Goal: Transaction & Acquisition: Purchase product/service

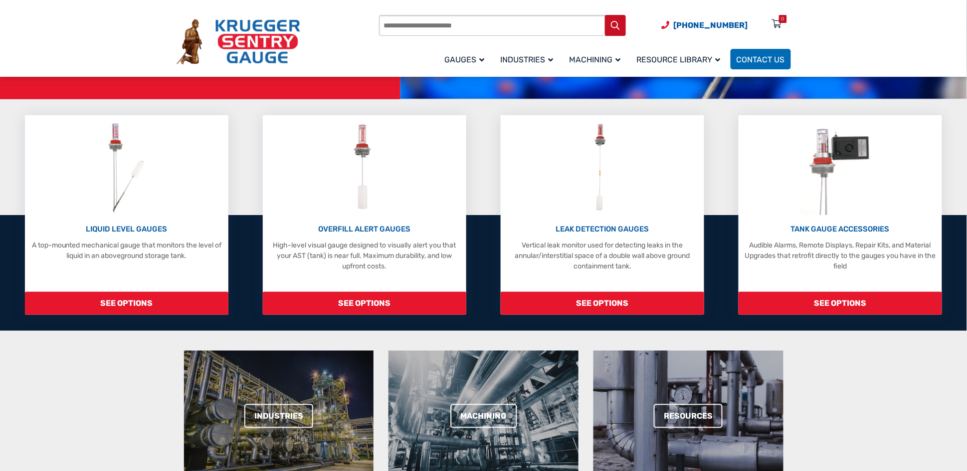
scroll to position [299, 0]
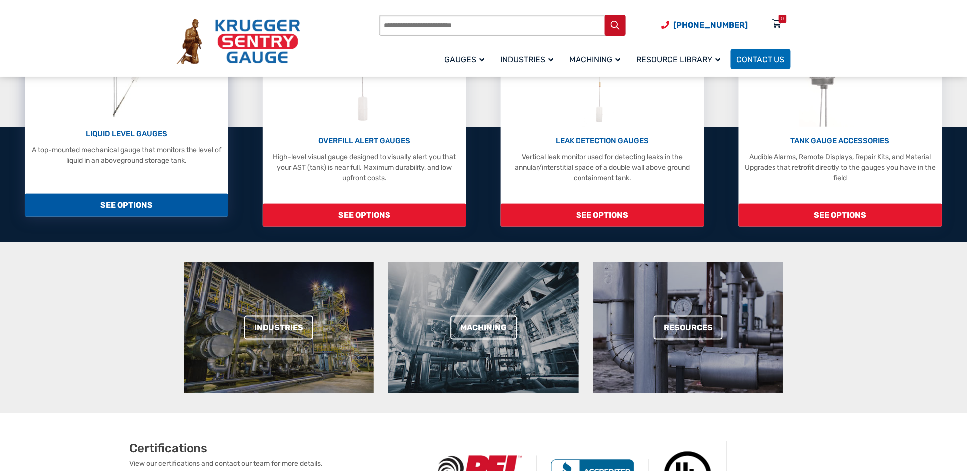
click at [134, 204] on span "SEE OPTIONS" at bounding box center [126, 204] width 203 height 23
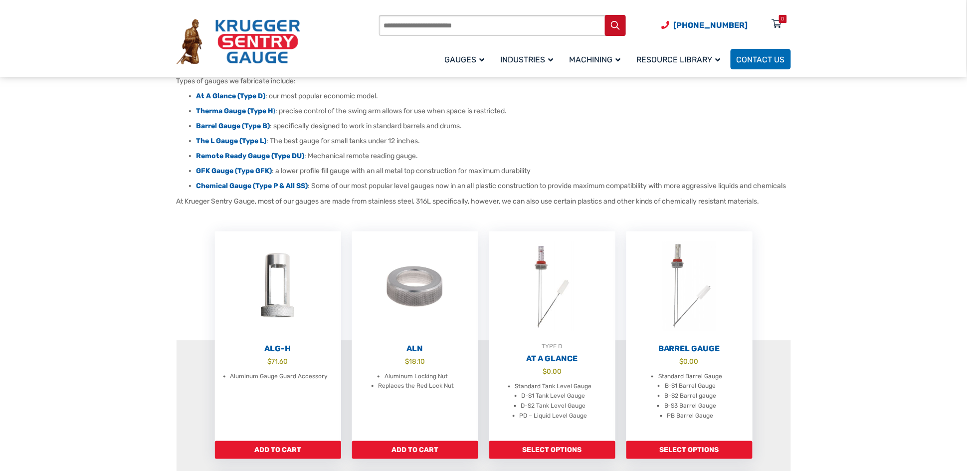
scroll to position [75, 0]
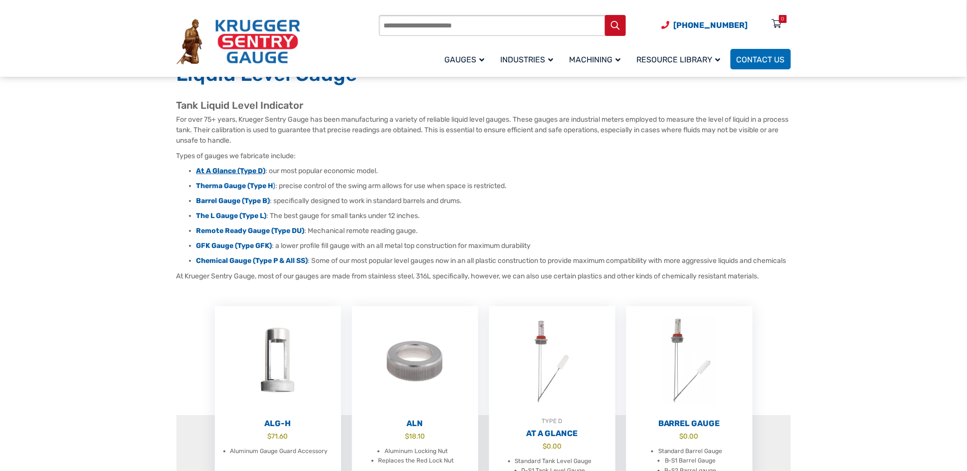
click at [213, 167] on strong "At A Glance (Type D)" at bounding box center [230, 171] width 69 height 8
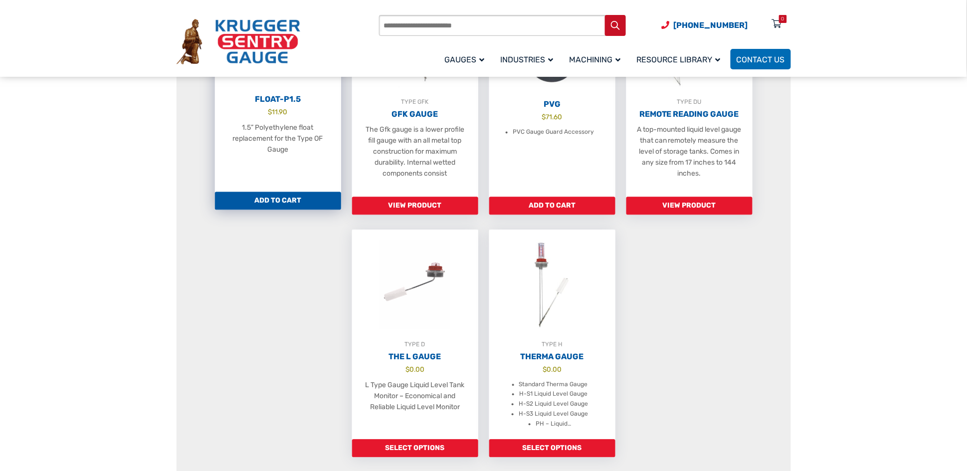
scroll to position [673, 0]
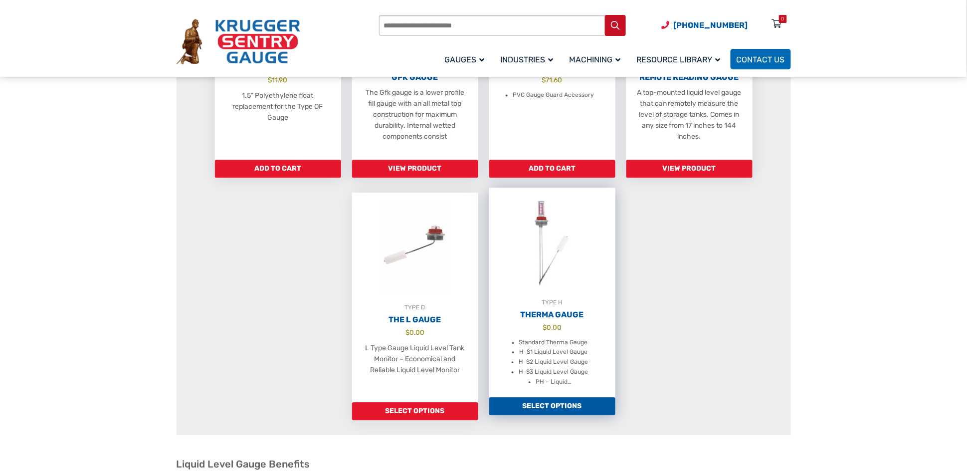
click at [536, 213] on img at bounding box center [552, 242] width 126 height 110
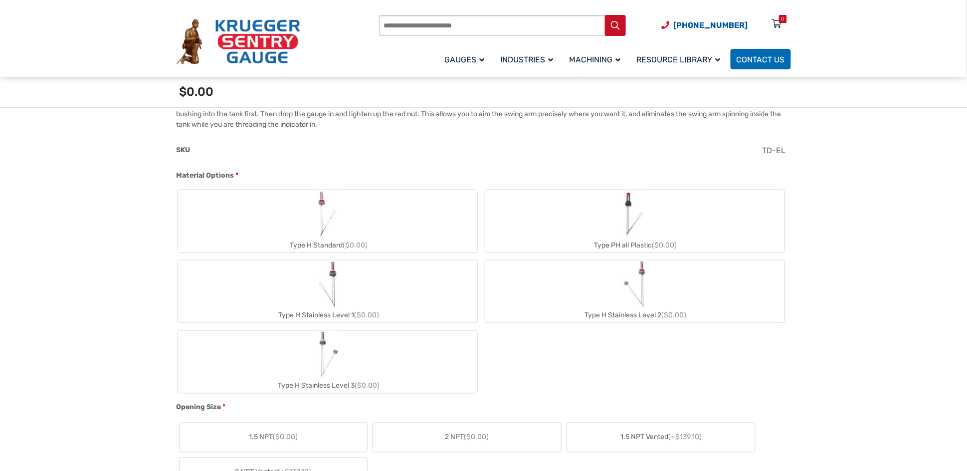
scroll to position [374, 0]
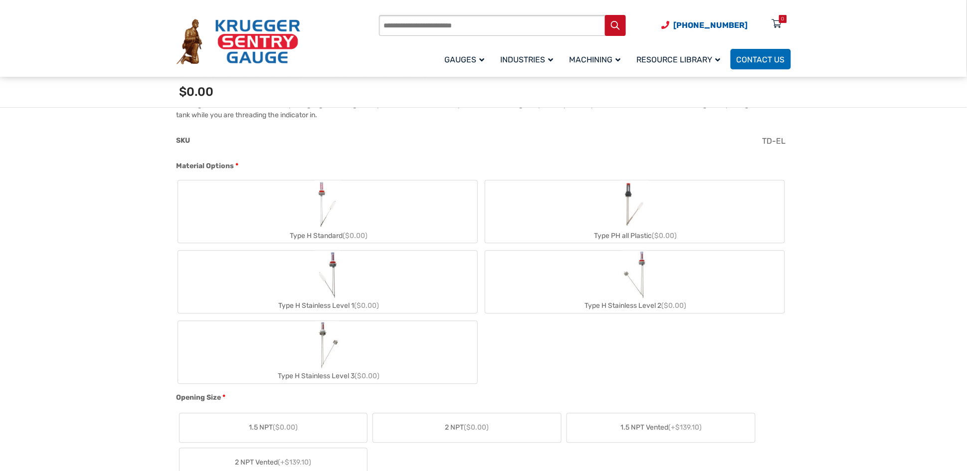
click at [313, 213] on label "Type H Standard ($0.00)" at bounding box center [327, 211] width 299 height 62
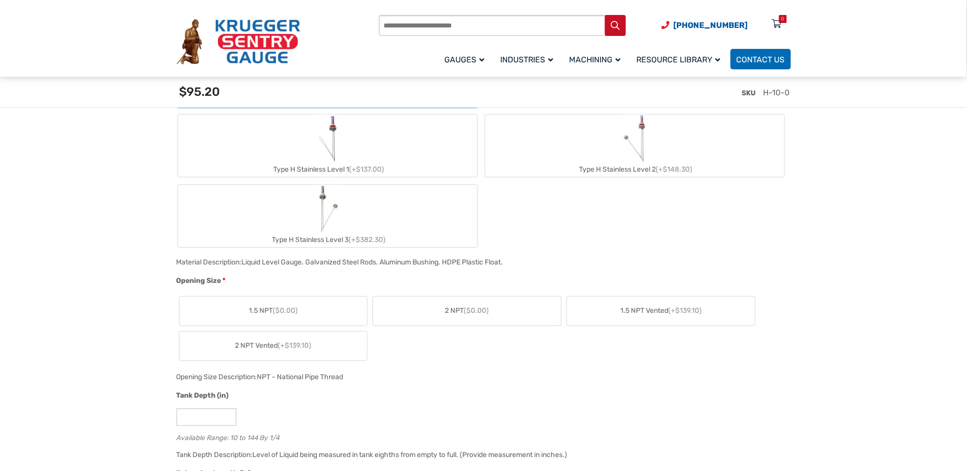
scroll to position [598, 0]
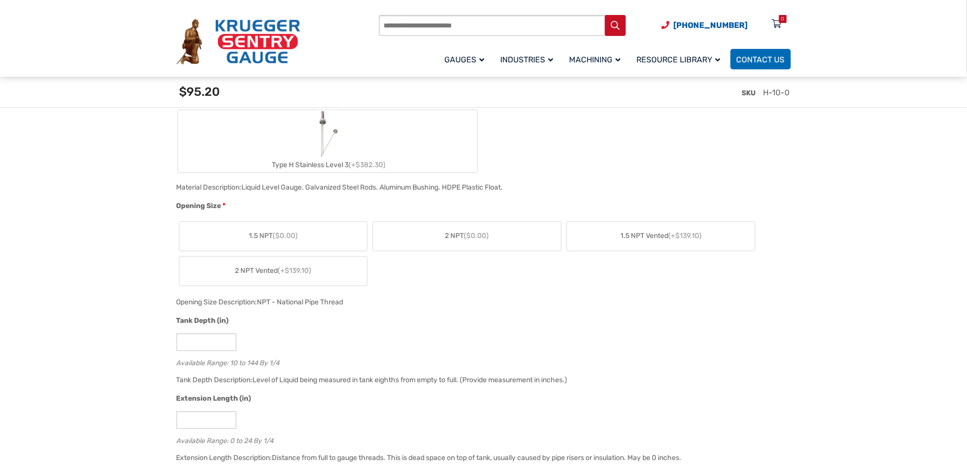
click at [468, 227] on label "2 NPT ($0.00)" at bounding box center [467, 236] width 188 height 29
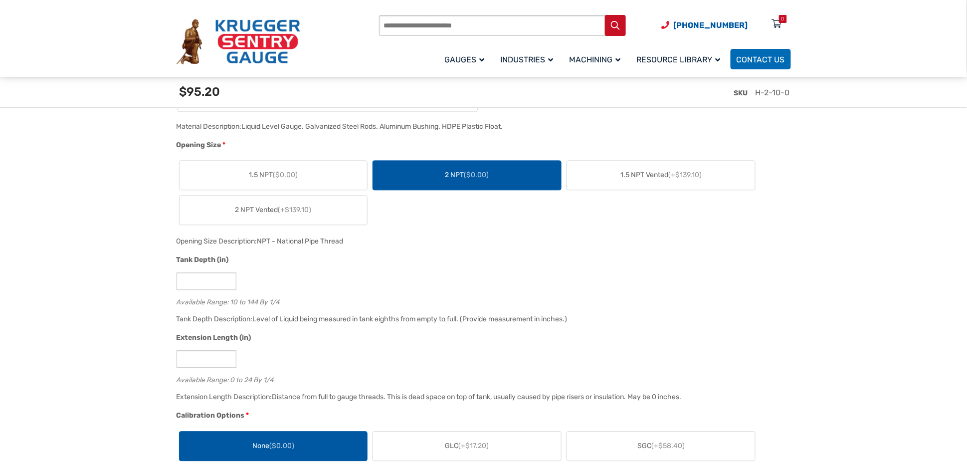
scroll to position [748, 0]
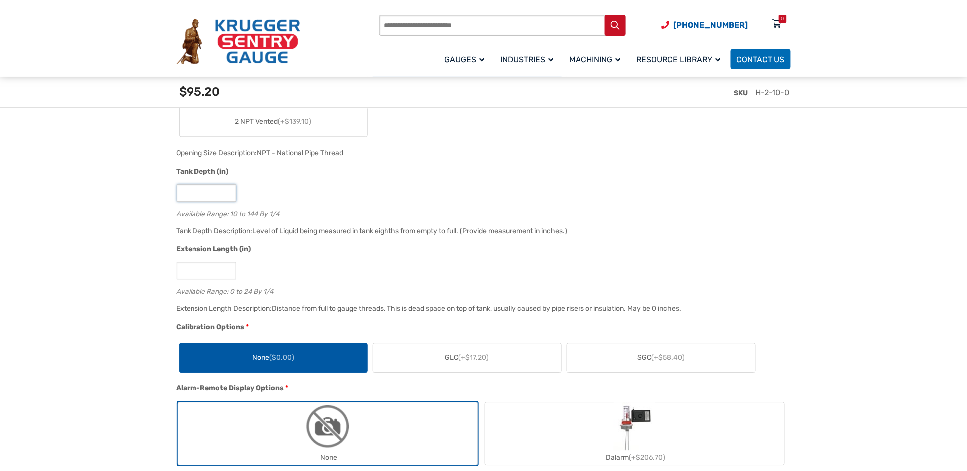
click at [222, 189] on input "**" at bounding box center [206, 192] width 60 height 17
type input "**"
click at [330, 267] on div "*" at bounding box center [480, 270] width 609 height 17
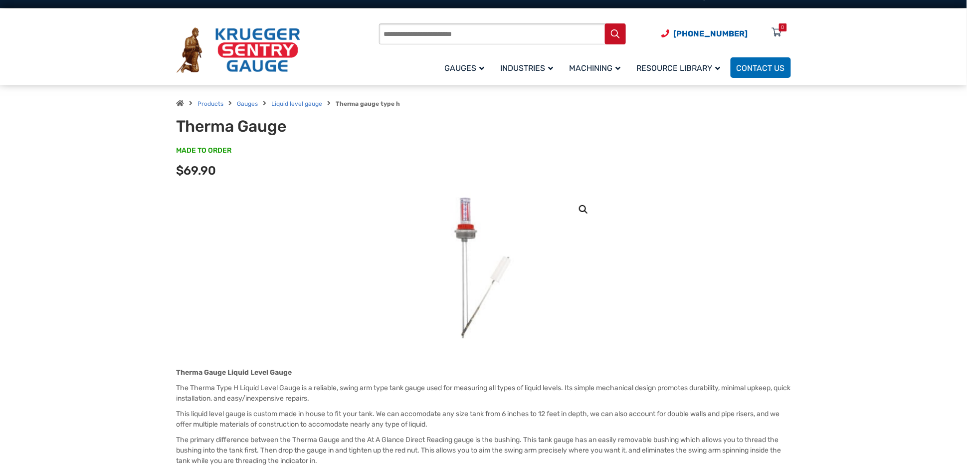
scroll to position [0, 0]
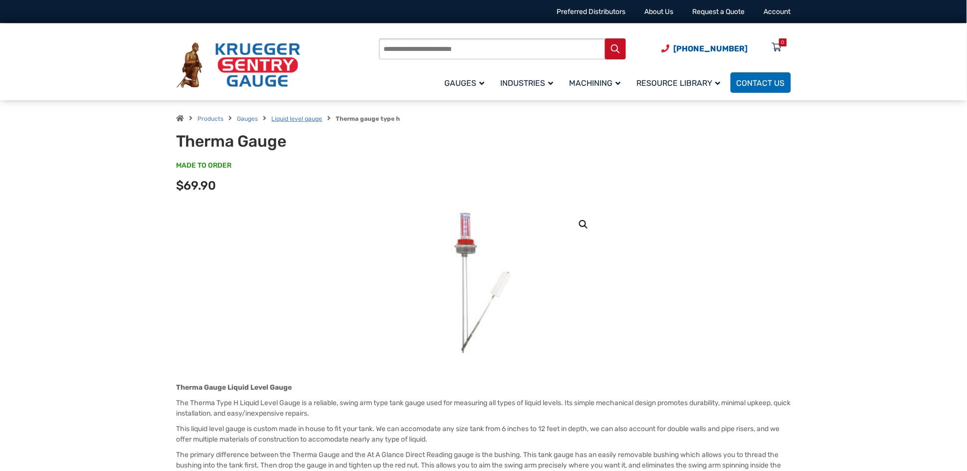
click at [300, 116] on link "Liquid level gauge" at bounding box center [297, 118] width 51 height 7
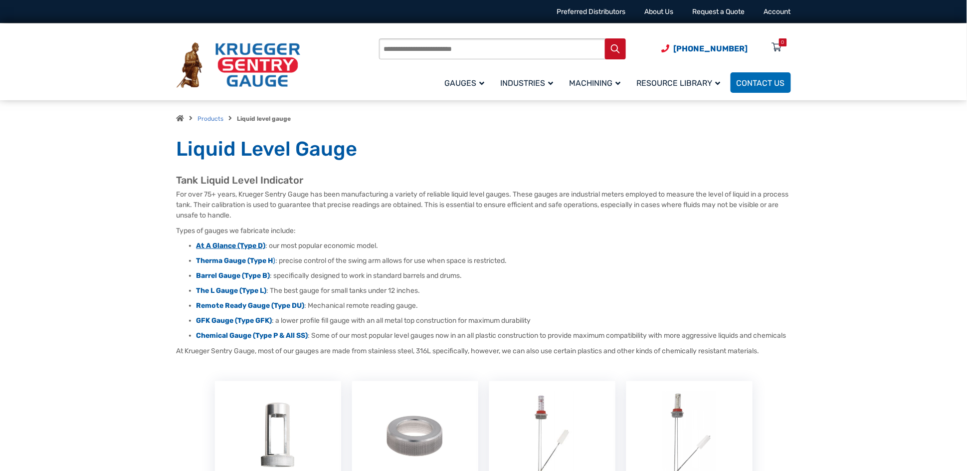
click at [215, 241] on strong "At A Glance (Type D)" at bounding box center [230, 245] width 69 height 8
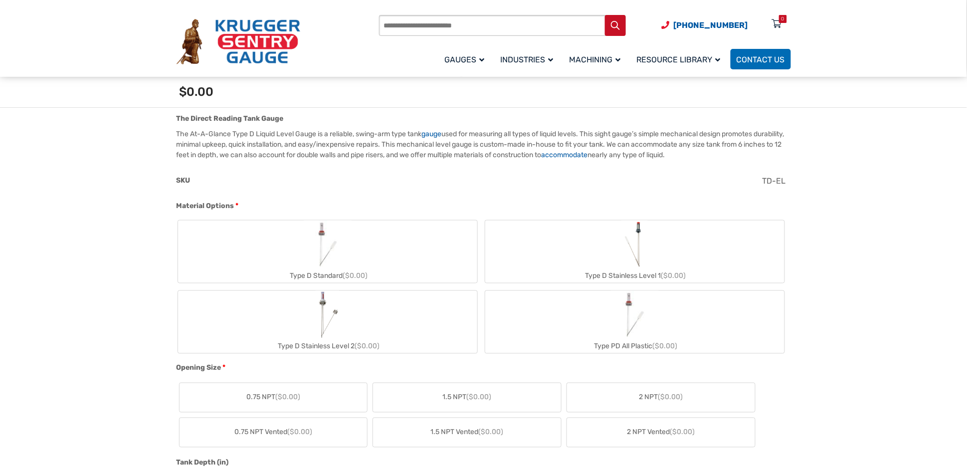
scroll to position [374, 0]
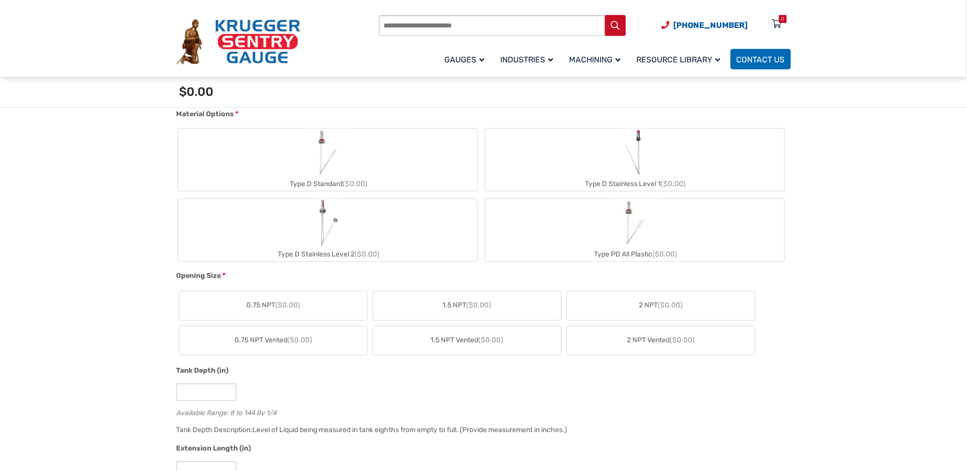
click at [314, 160] on img "Type D Standard" at bounding box center [328, 153] width 48 height 48
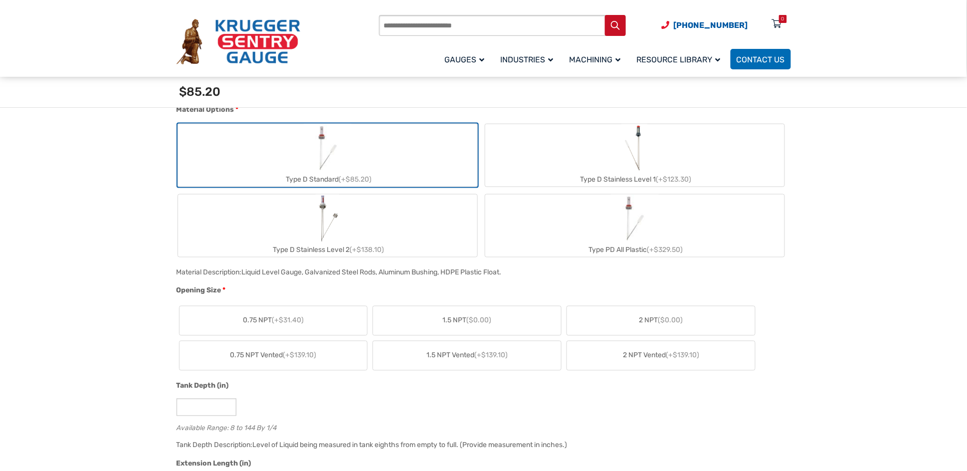
scroll to position [523, 0]
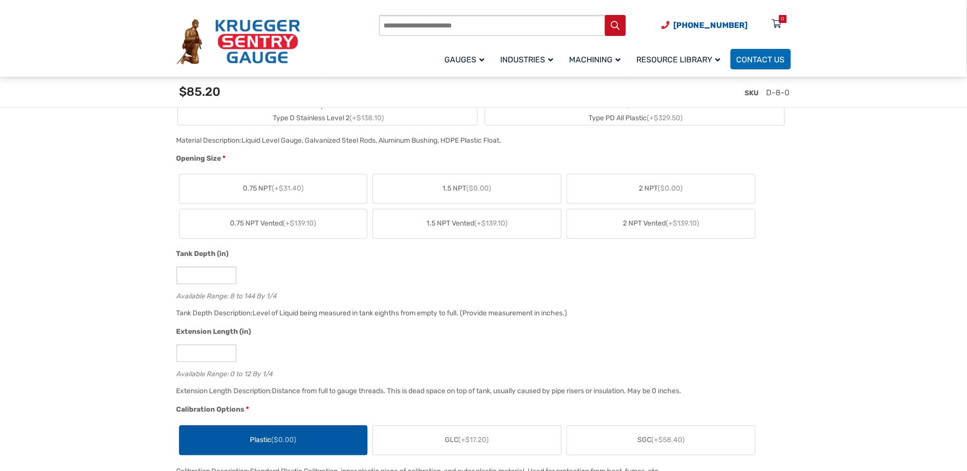
click at [636, 190] on label "2 NPT ($0.00)" at bounding box center [661, 188] width 188 height 29
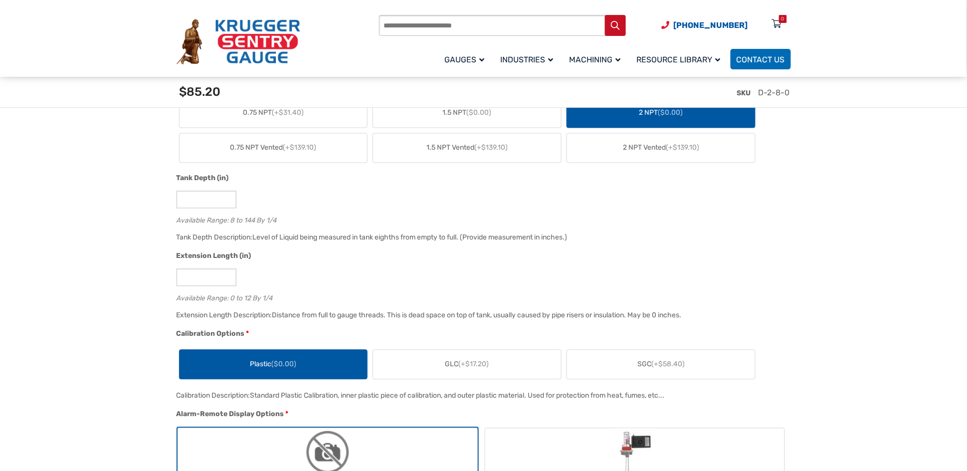
scroll to position [598, 0]
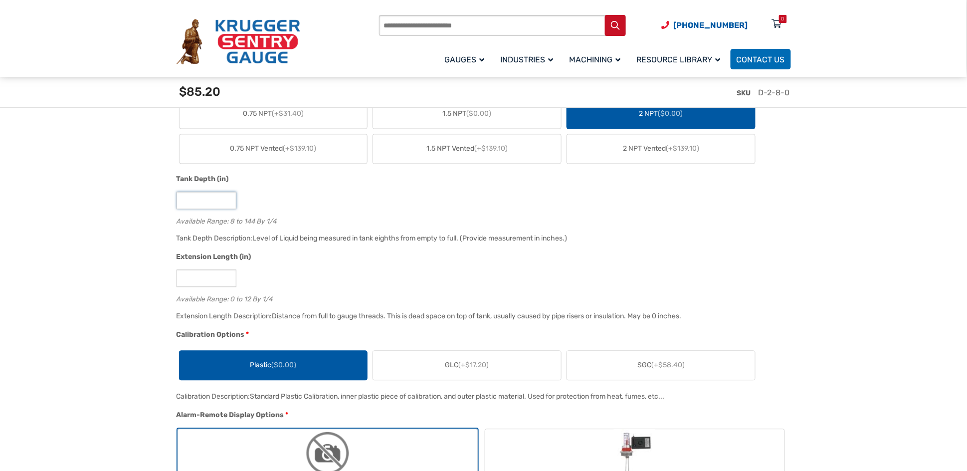
click at [215, 196] on input "*" at bounding box center [206, 200] width 60 height 17
type input "**"
click at [326, 287] on div "*" at bounding box center [480, 278] width 609 height 17
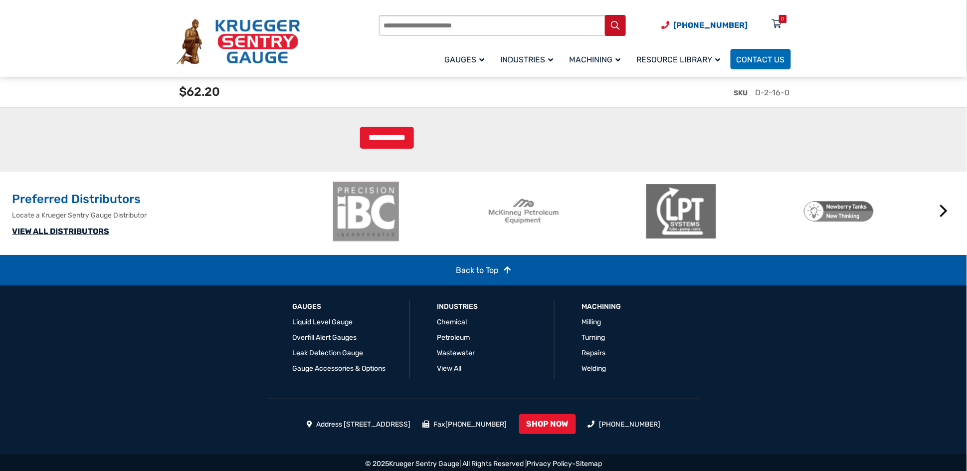
scroll to position [2468, 0]
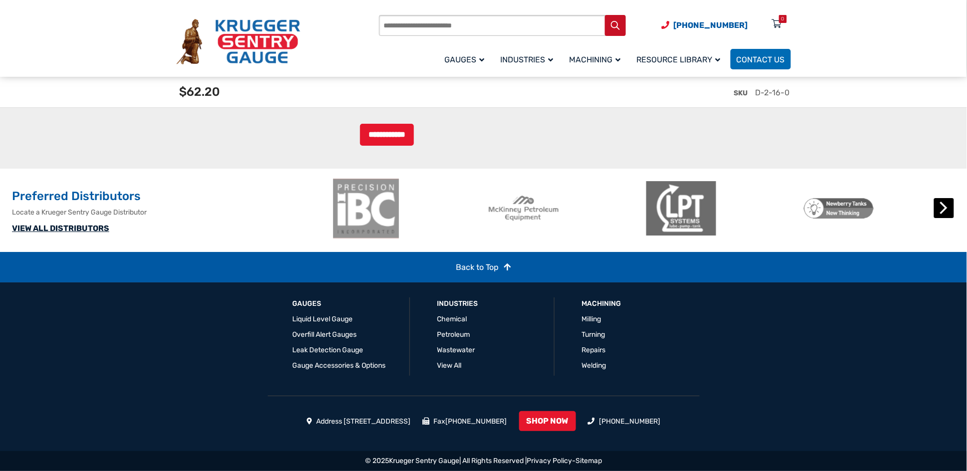
click at [943, 210] on button "Next" at bounding box center [944, 208] width 20 height 20
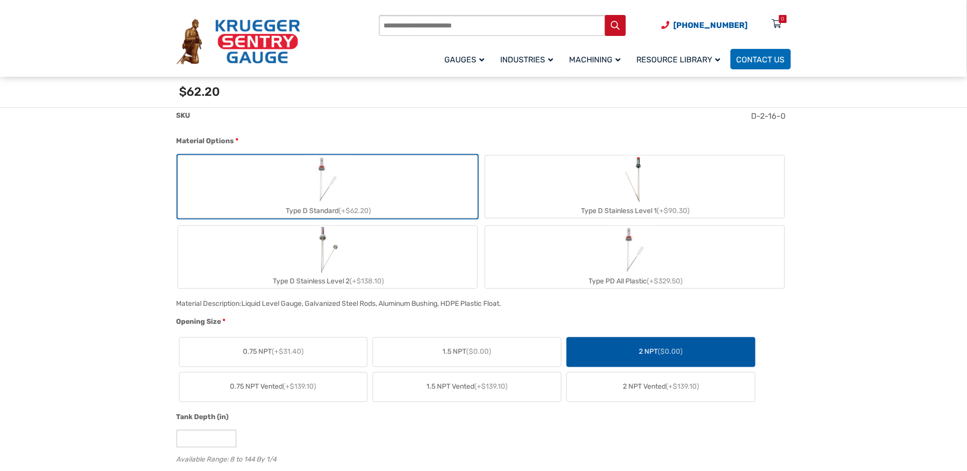
scroll to position [236, 0]
